Goal: Information Seeking & Learning: Compare options

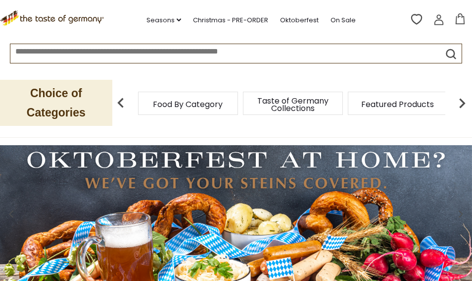
click at [301, 108] on span "Taste of Germany Collections" at bounding box center [292, 104] width 79 height 15
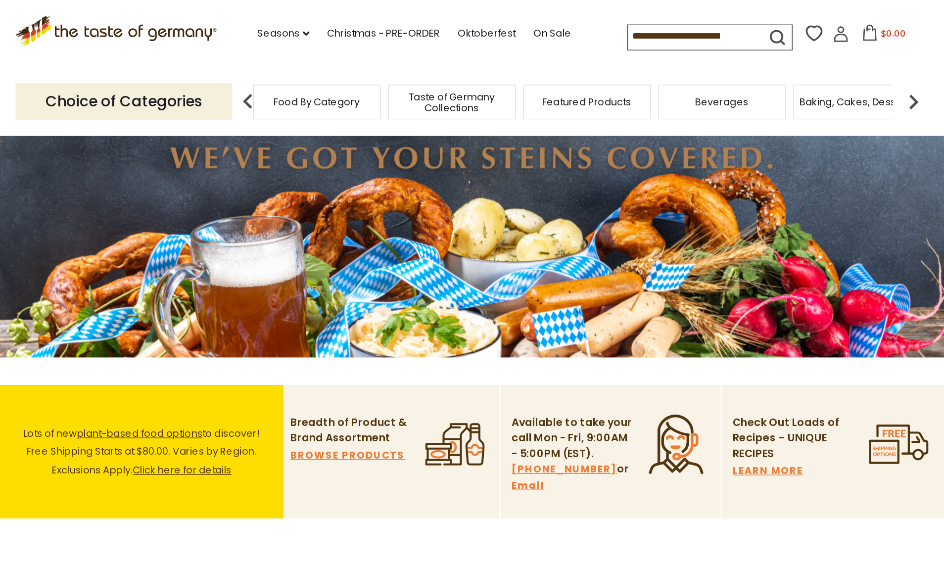
scroll to position [57, 0]
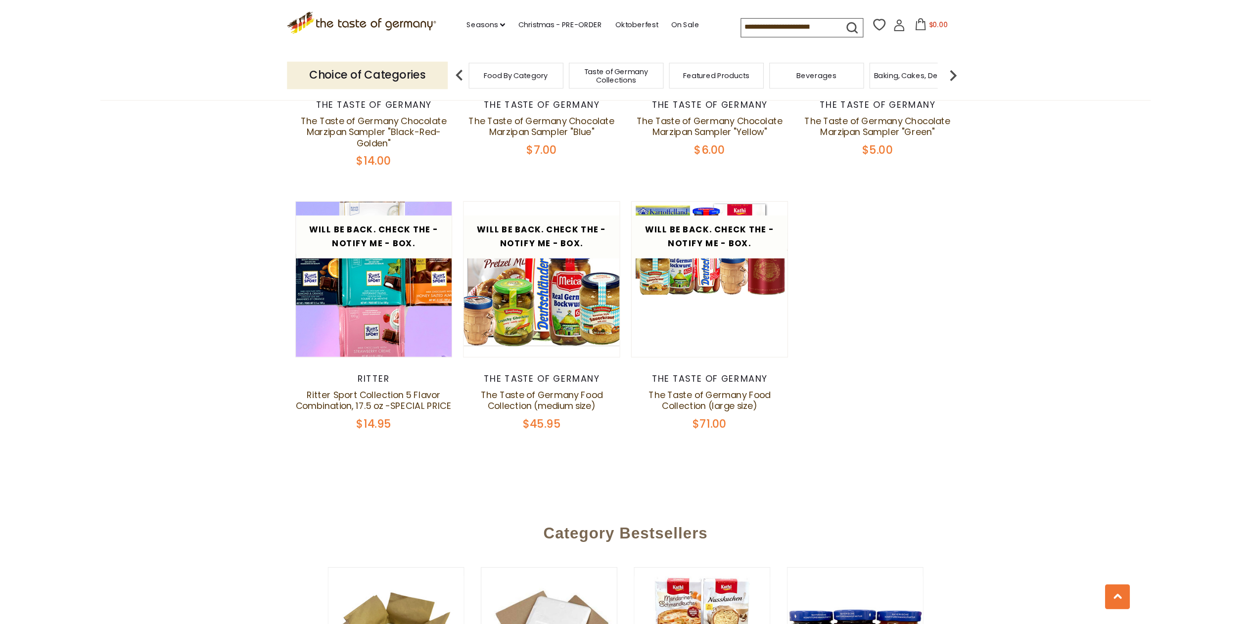
scroll to position [1880, 0]
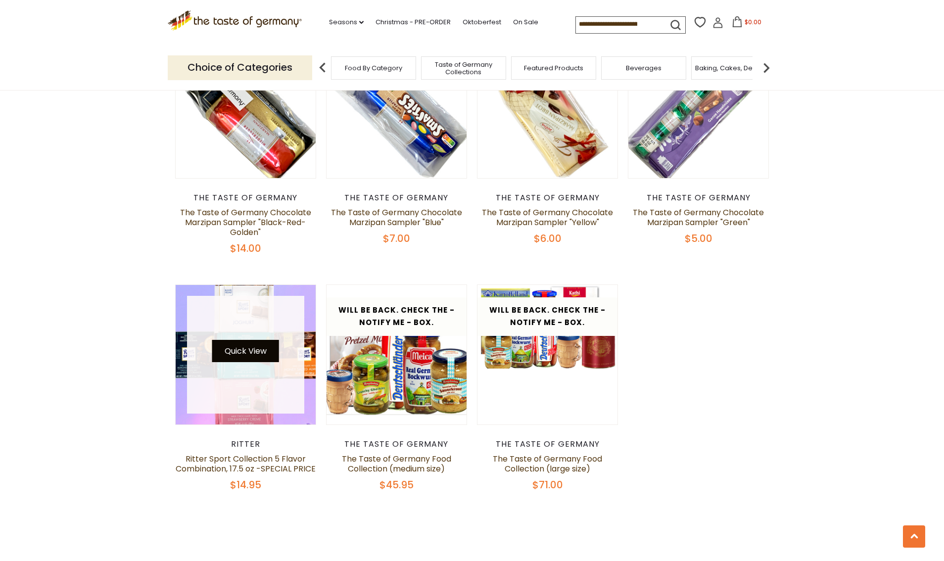
click at [250, 344] on button "Quick View" at bounding box center [245, 351] width 67 height 22
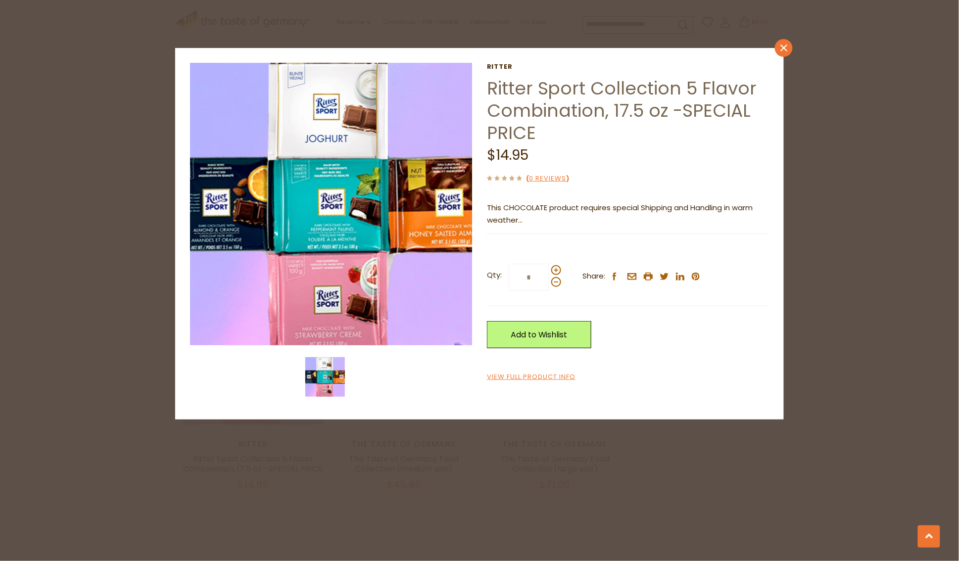
click at [782, 49] on icon at bounding box center [783, 48] width 7 height 7
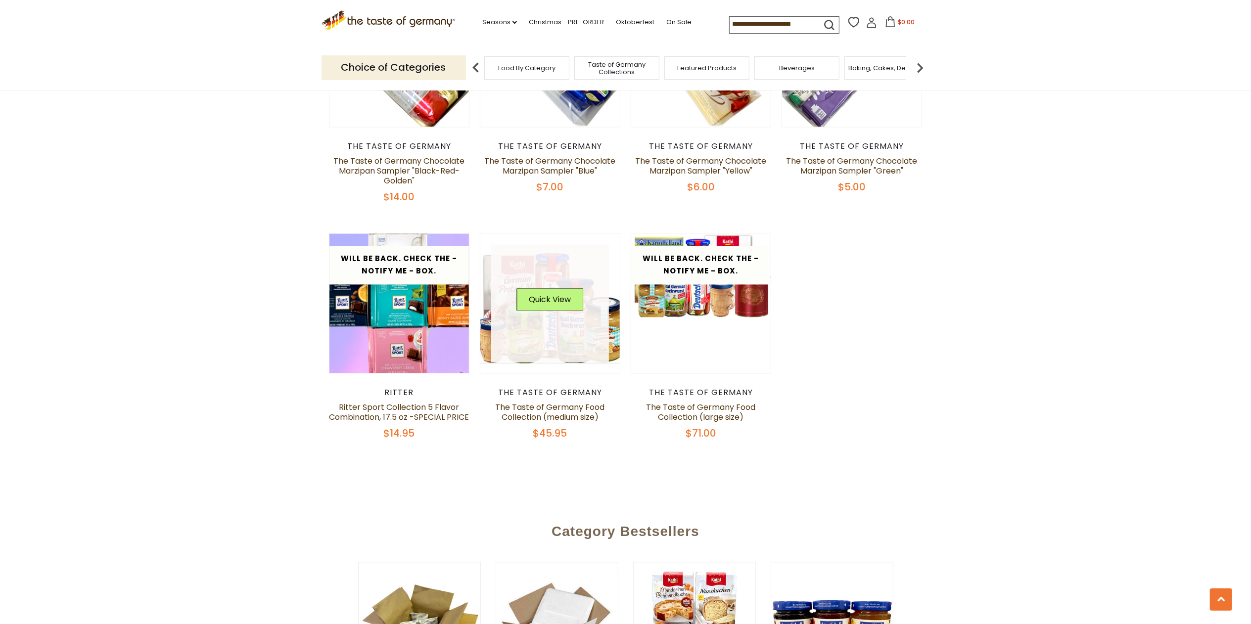
scroll to position [1979, 0]
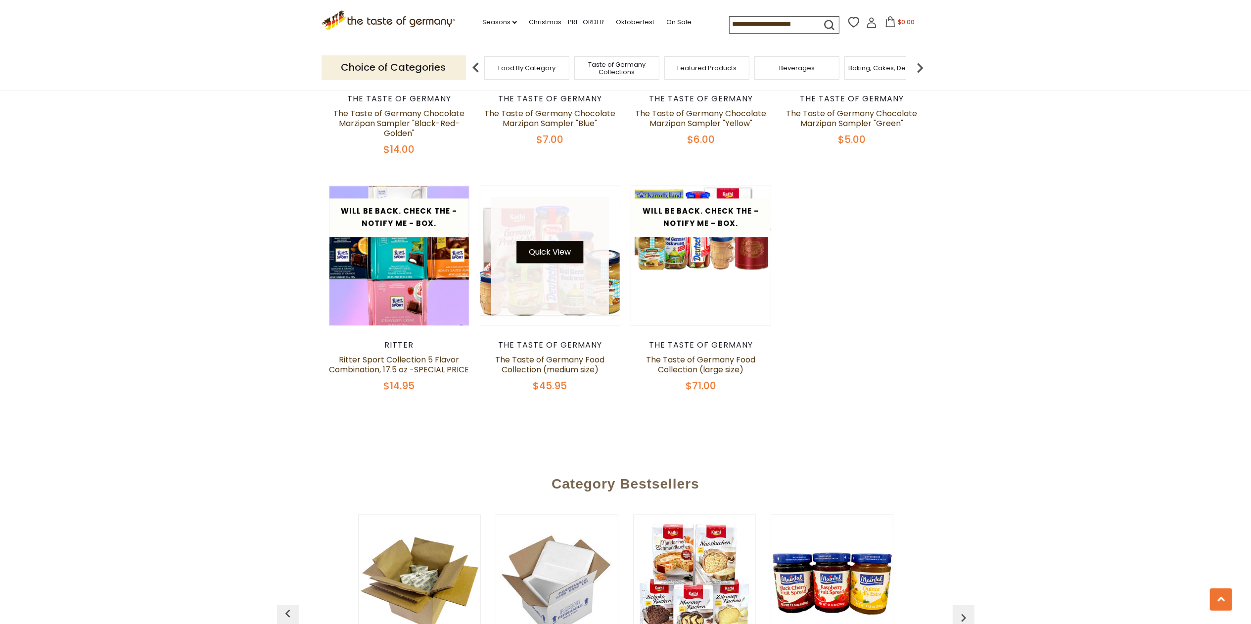
click at [561, 245] on button "Quick View" at bounding box center [550, 252] width 67 height 22
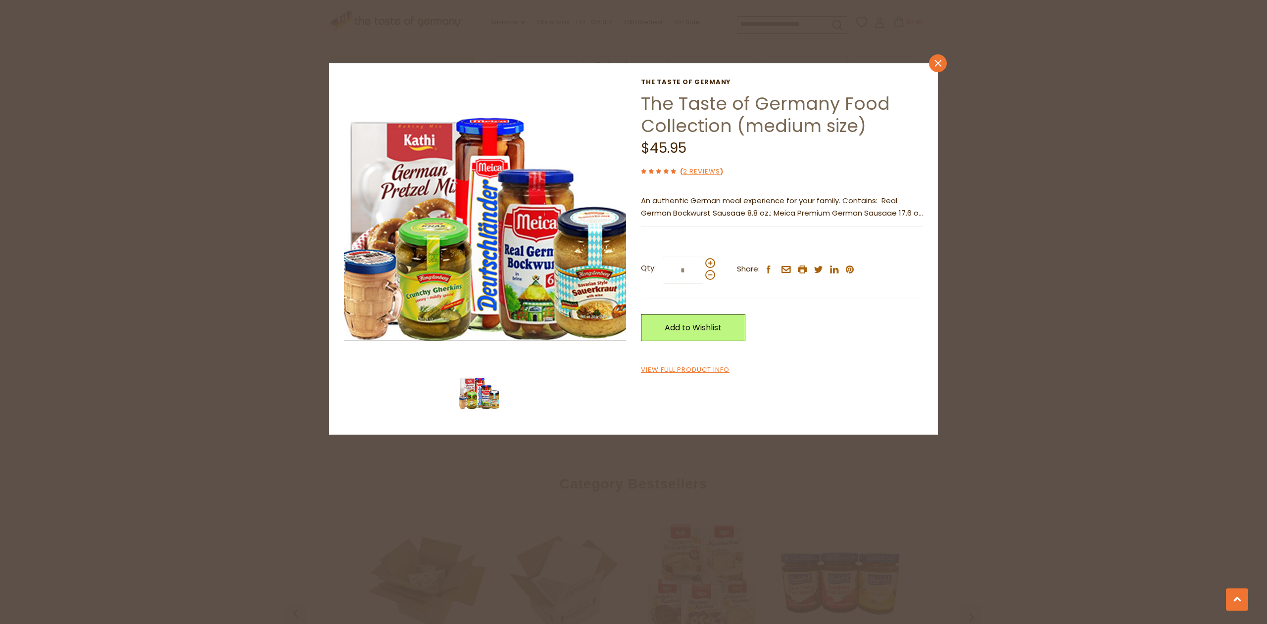
click at [932, 65] on link "close" at bounding box center [938, 63] width 18 height 18
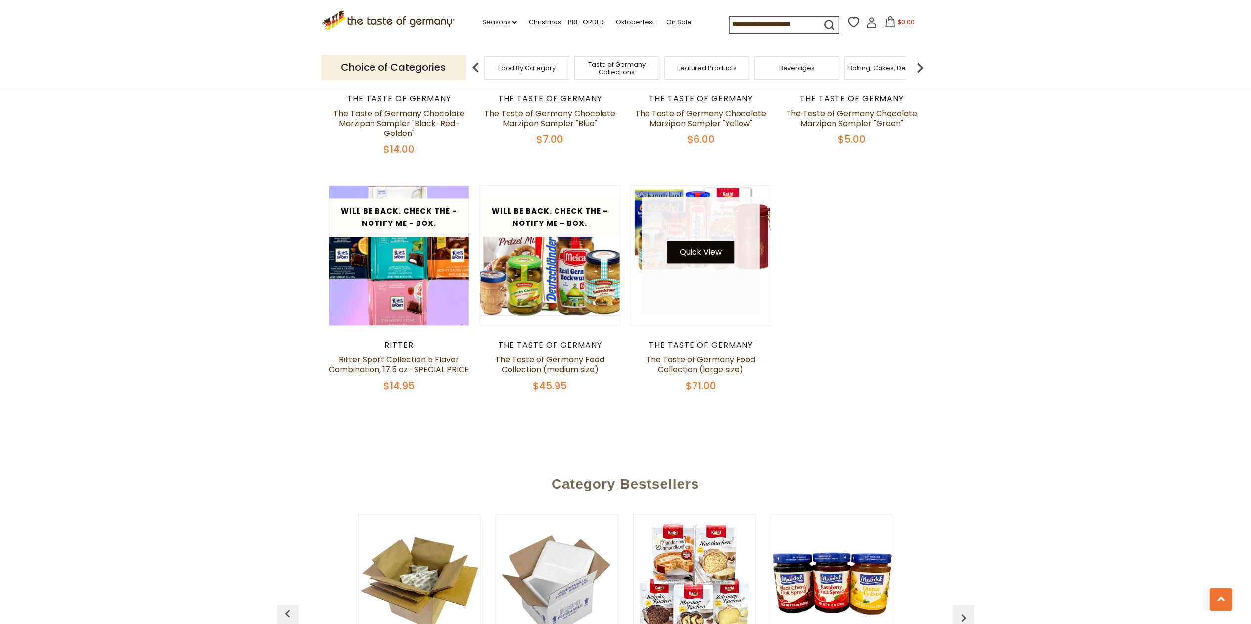
click at [701, 241] on button "Quick View" at bounding box center [701, 252] width 67 height 22
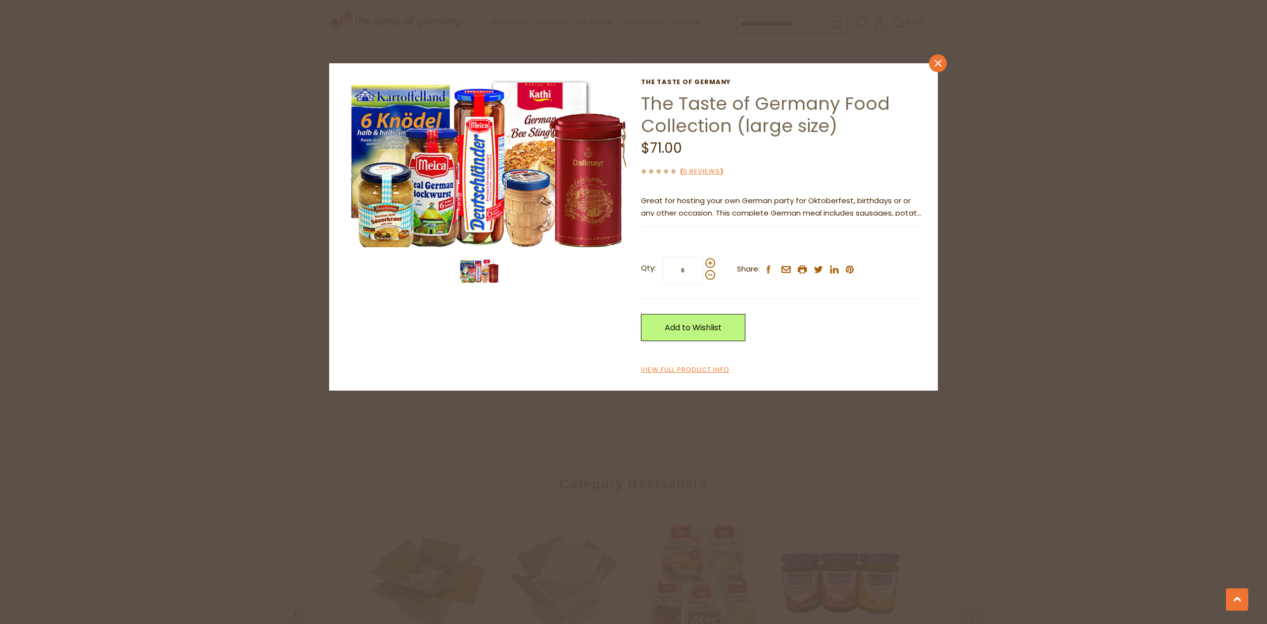
click at [943, 64] on link "close" at bounding box center [938, 63] width 18 height 18
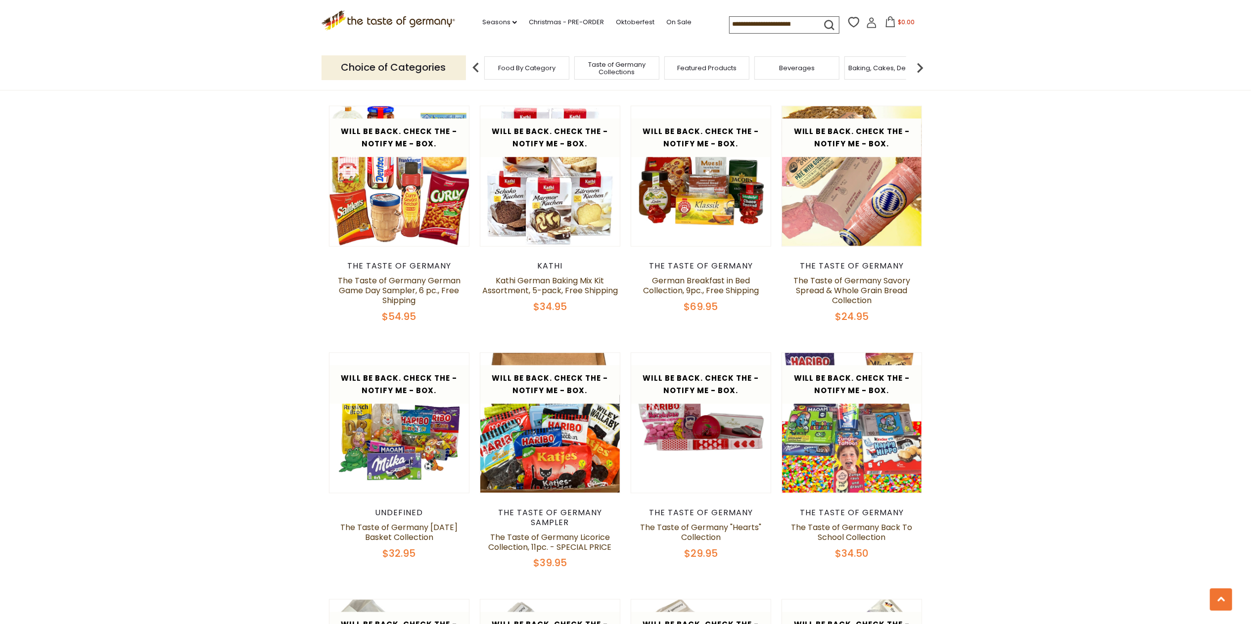
scroll to position [1286, 0]
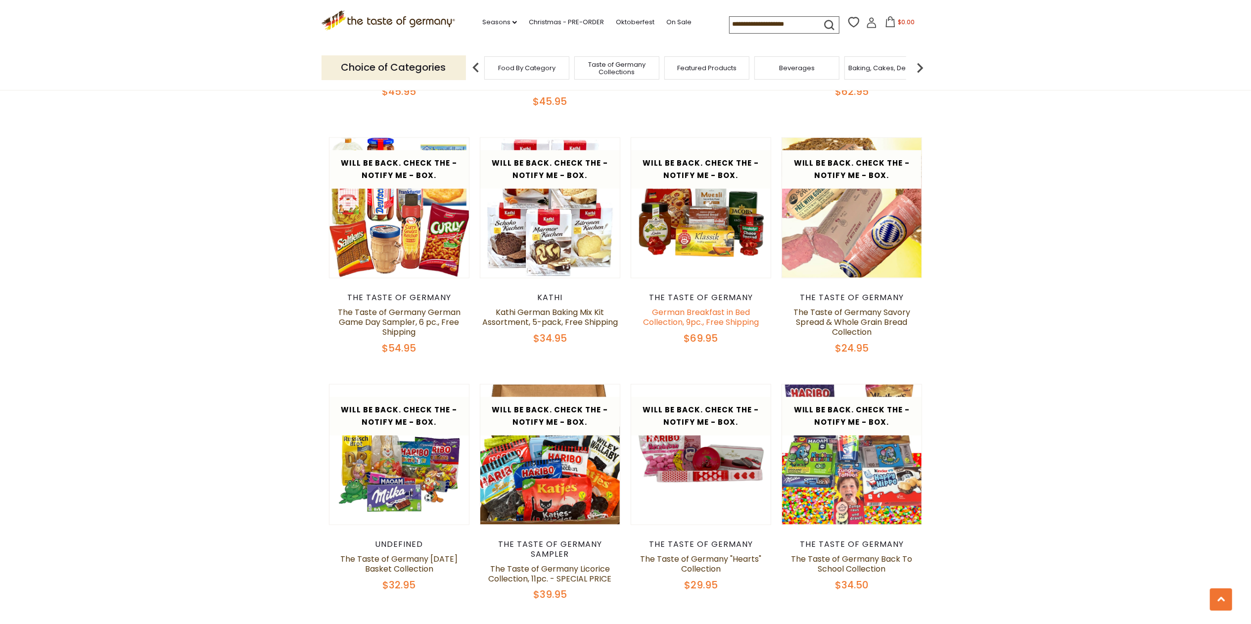
click at [734, 315] on link "German Breakfast in Bed Collection, 9pc., Free Shipping" at bounding box center [701, 317] width 116 height 21
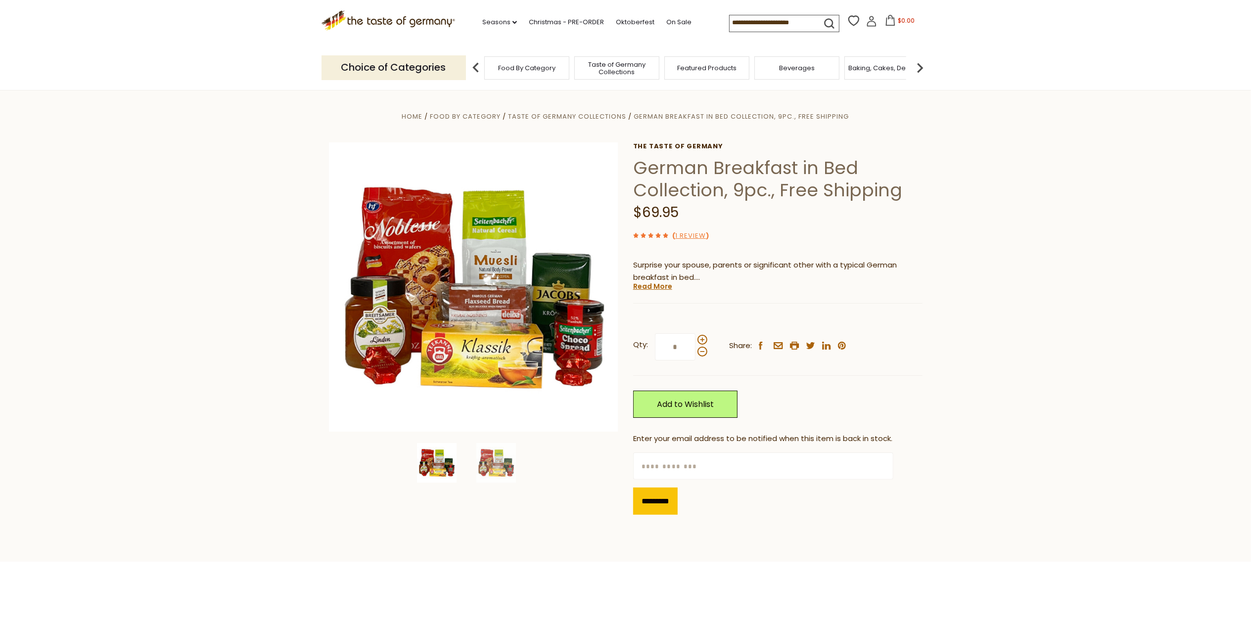
click at [776, 23] on input at bounding box center [772, 22] width 84 height 14
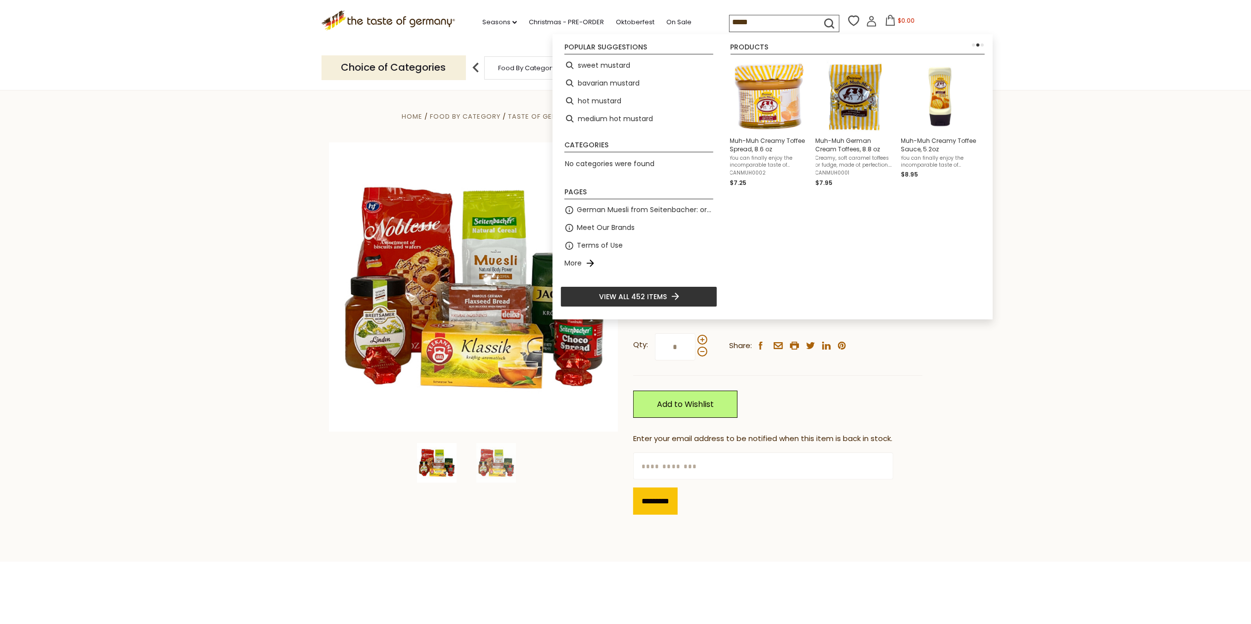
type input "******"
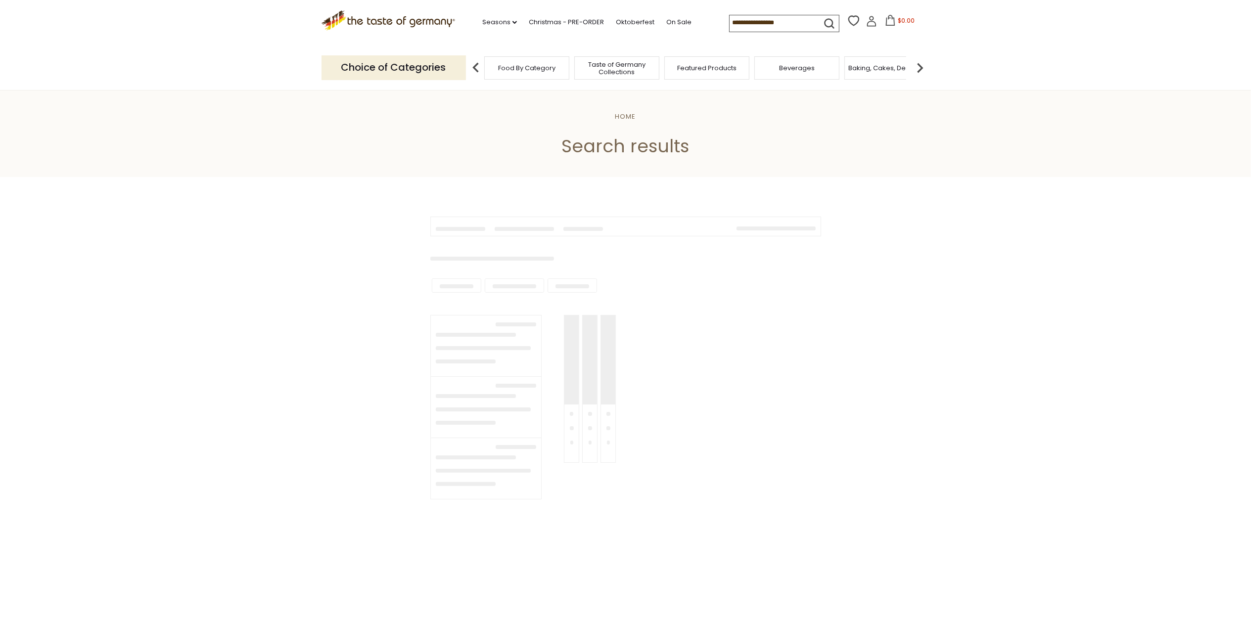
type input "******"
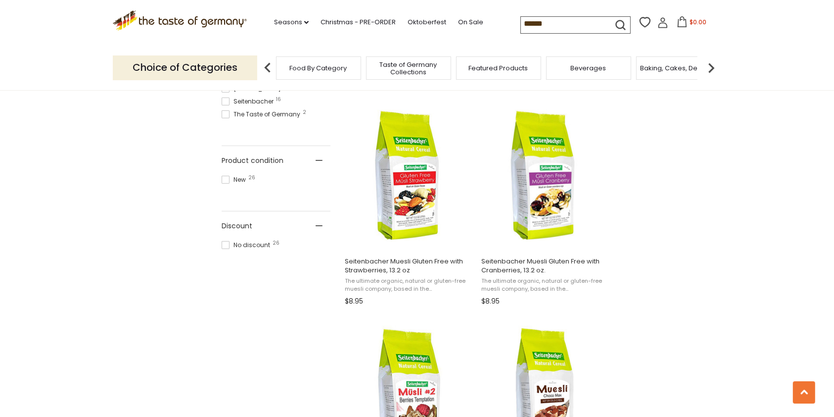
scroll to position [594, 0]
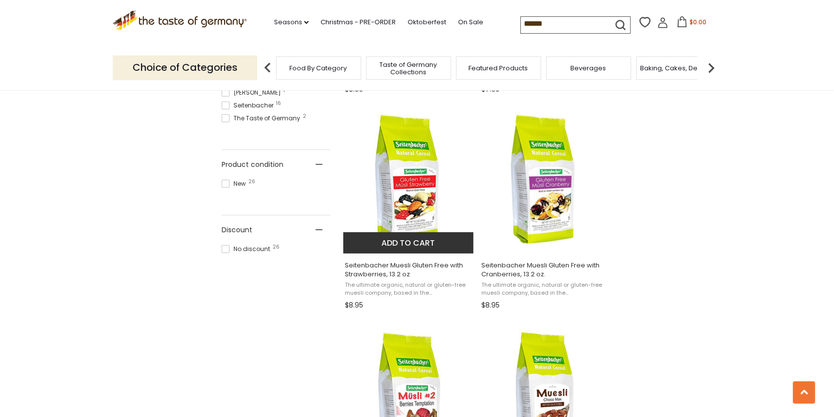
click at [405, 204] on img "Seitenbacher Muesli Gluten Free with Strawberries, 13.2 oz" at bounding box center [408, 179] width 131 height 131
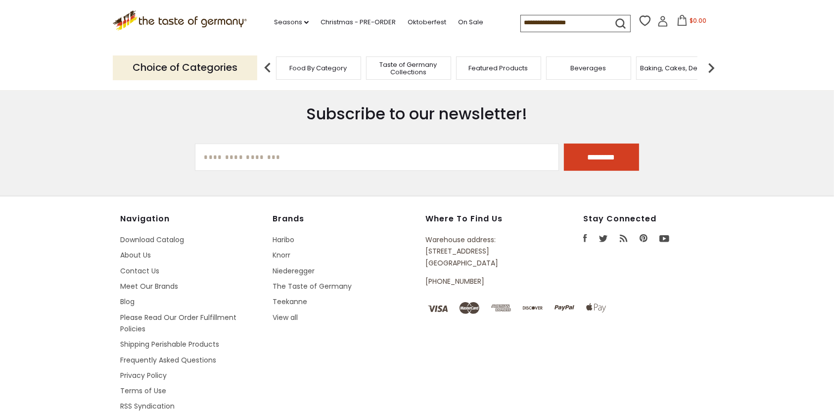
type input "******"
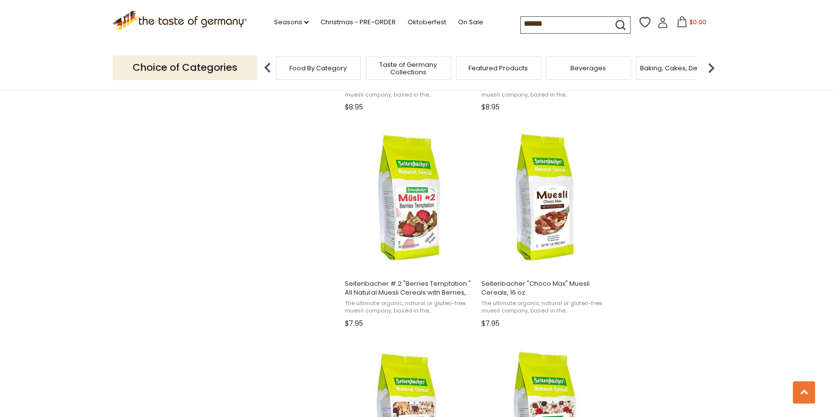
scroll to position [396, 0]
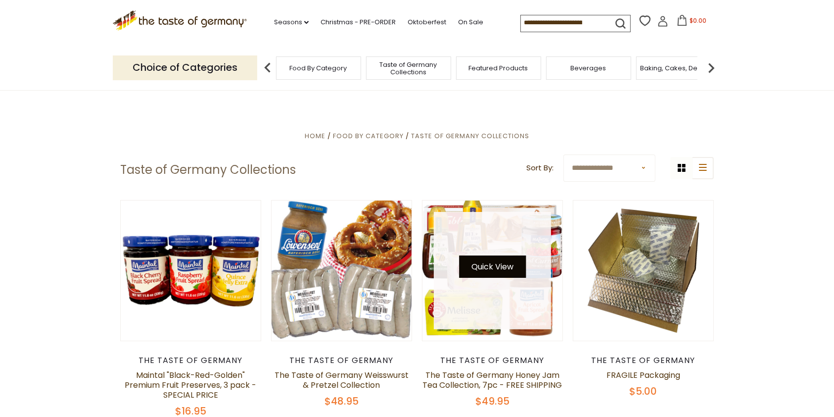
click at [474, 265] on button "Quick View" at bounding box center [492, 266] width 67 height 22
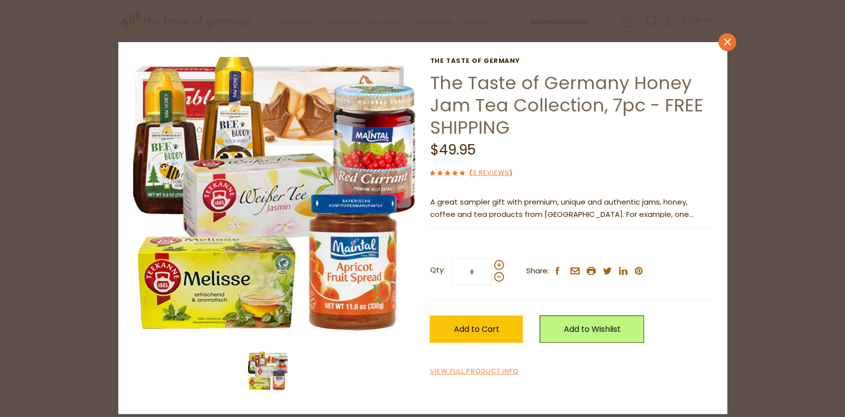
click at [723, 44] on icon "close" at bounding box center [726, 42] width 7 height 7
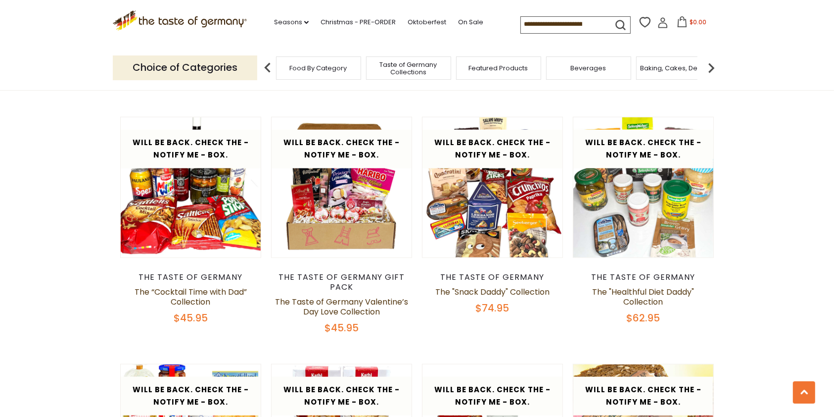
scroll to position [1121, 0]
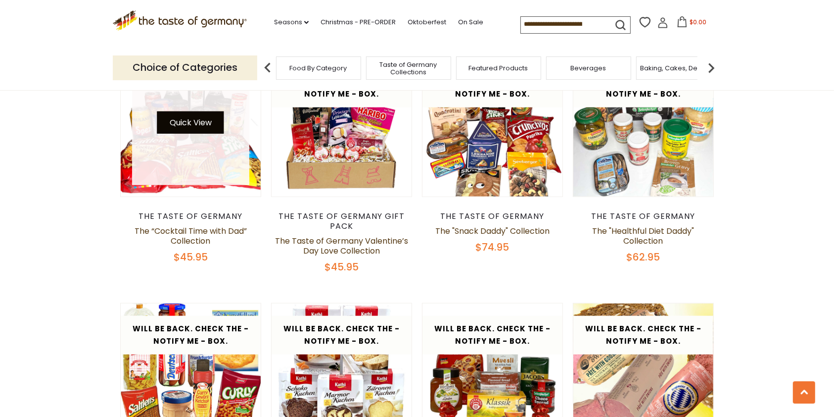
click at [183, 129] on button "Quick View" at bounding box center [190, 122] width 67 height 22
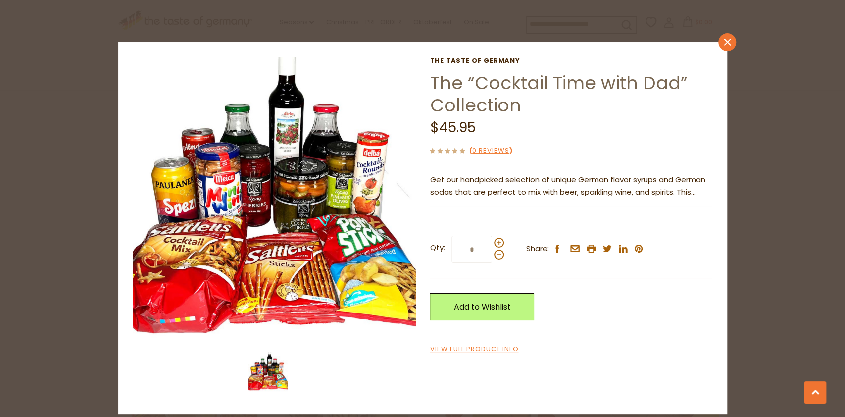
click at [732, 45] on link "close" at bounding box center [727, 42] width 18 height 18
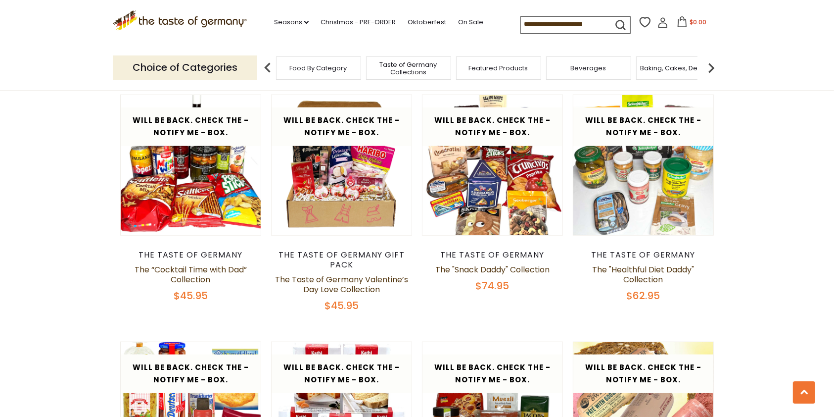
scroll to position [1055, 0]
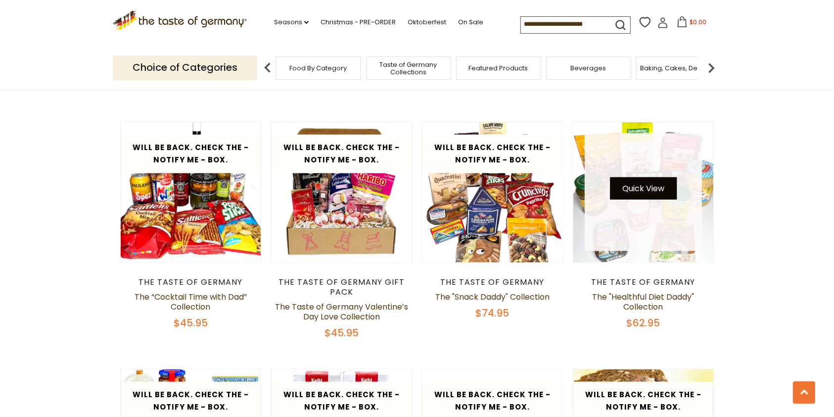
click at [640, 187] on button "Quick View" at bounding box center [643, 188] width 67 height 22
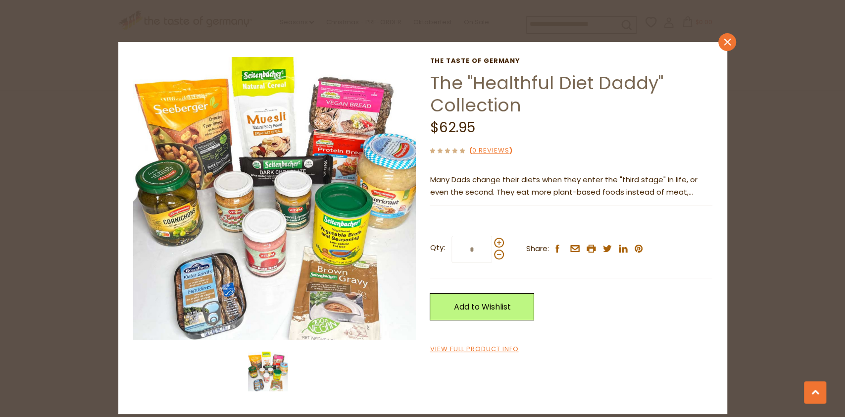
click at [727, 42] on icon at bounding box center [726, 42] width 7 height 7
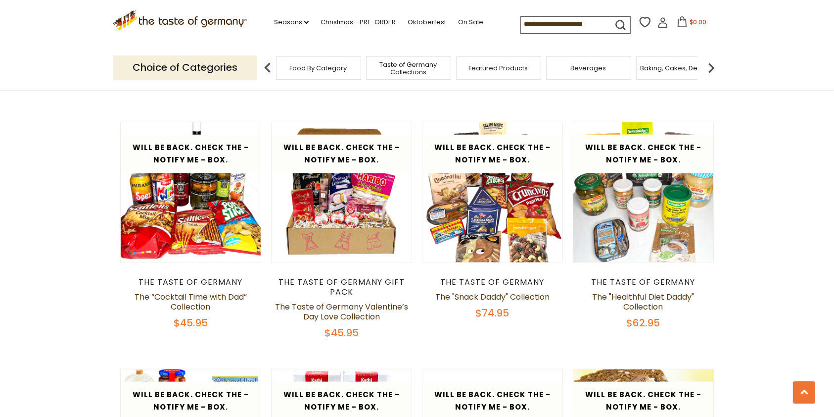
scroll to position [792, 0]
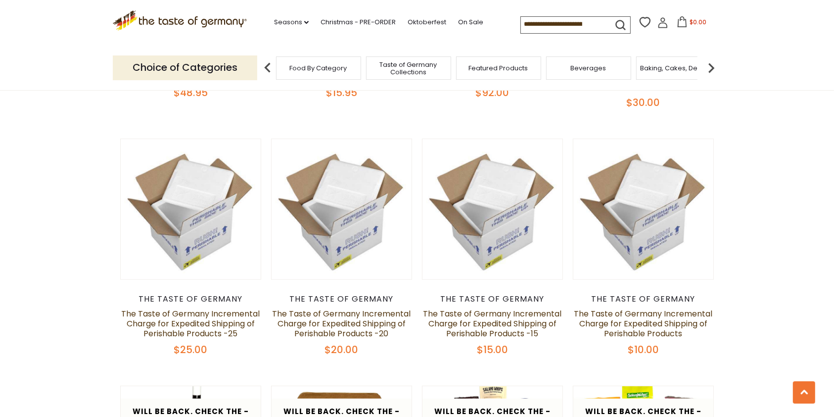
click at [562, 25] on input at bounding box center [563, 24] width 84 height 14
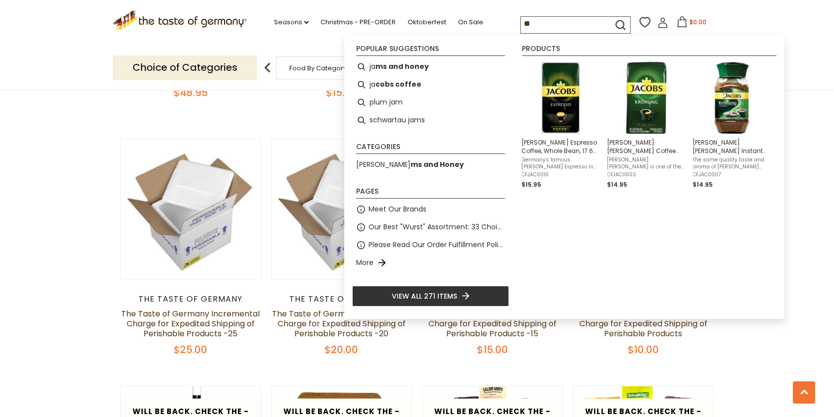
type input "***"
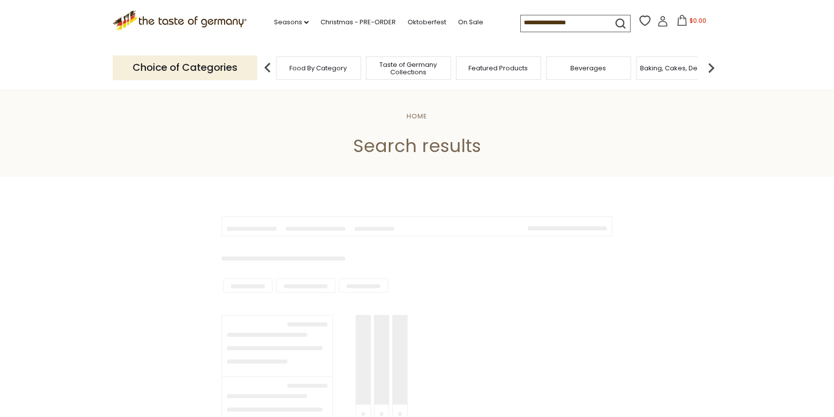
type input "***"
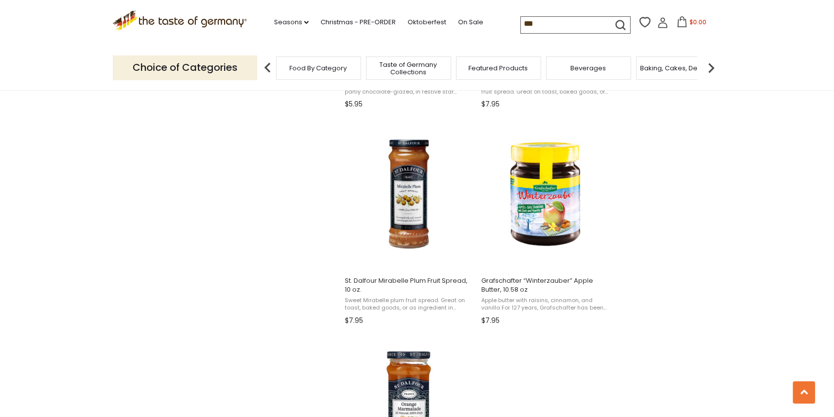
scroll to position [1715, 0]
